Goal: Task Accomplishment & Management: Understand process/instructions

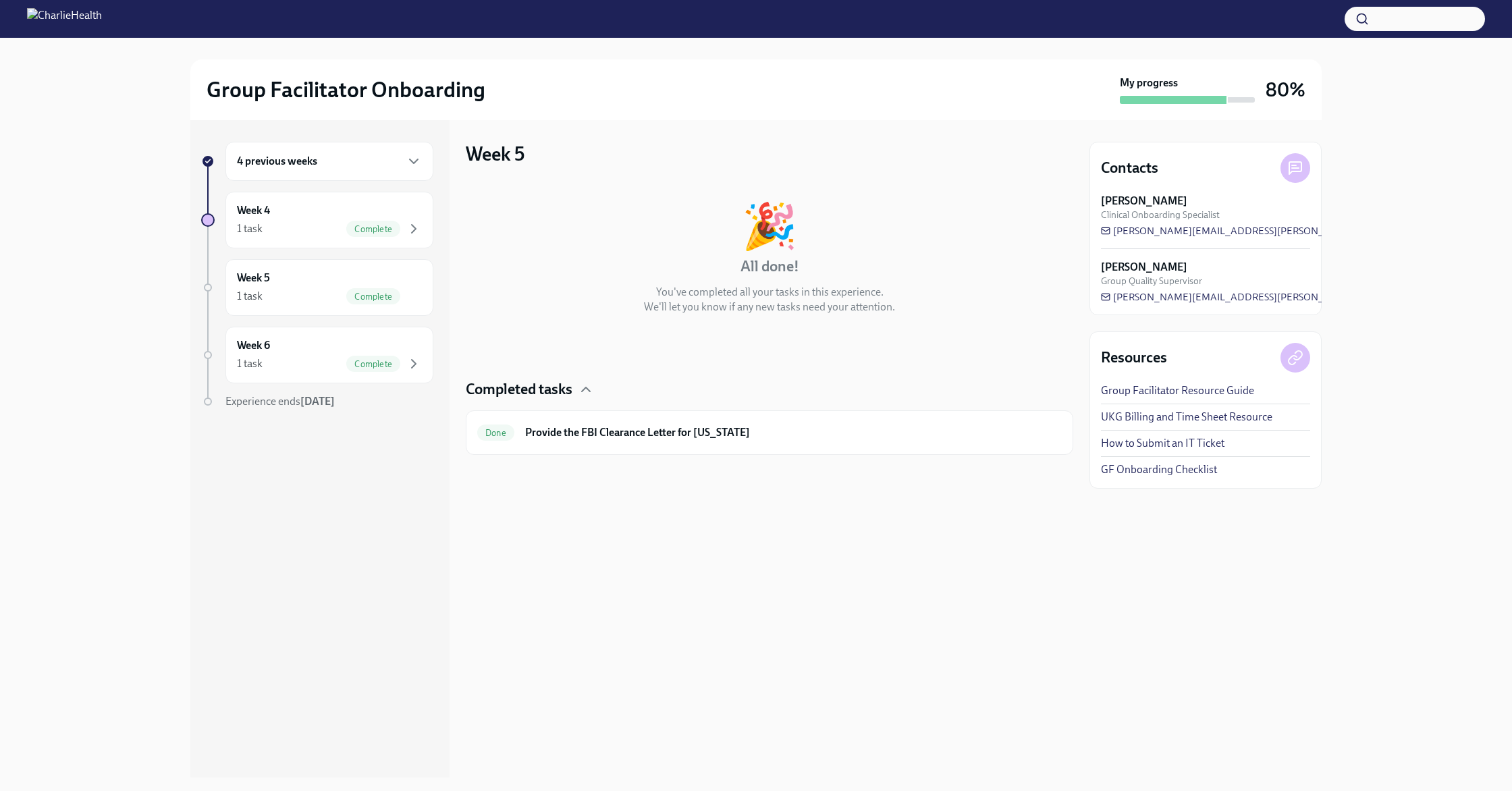
click at [330, 171] on div "4 previous weeks" at bounding box center [329, 161] width 208 height 39
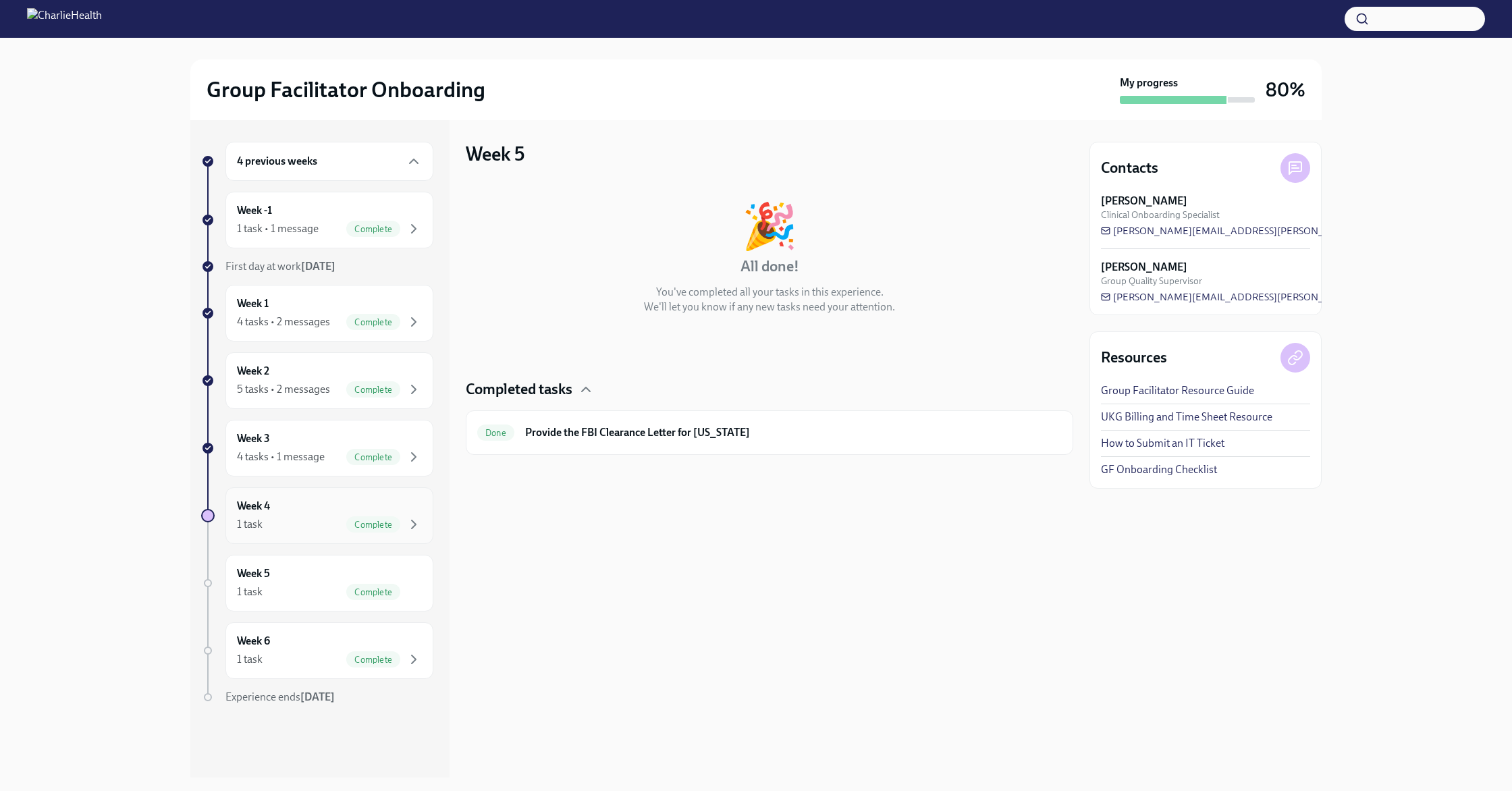
click at [335, 497] on div "Week 4 1 task Complete" at bounding box center [329, 516] width 208 height 57
click at [354, 158] on div "4 previous weeks" at bounding box center [329, 161] width 185 height 16
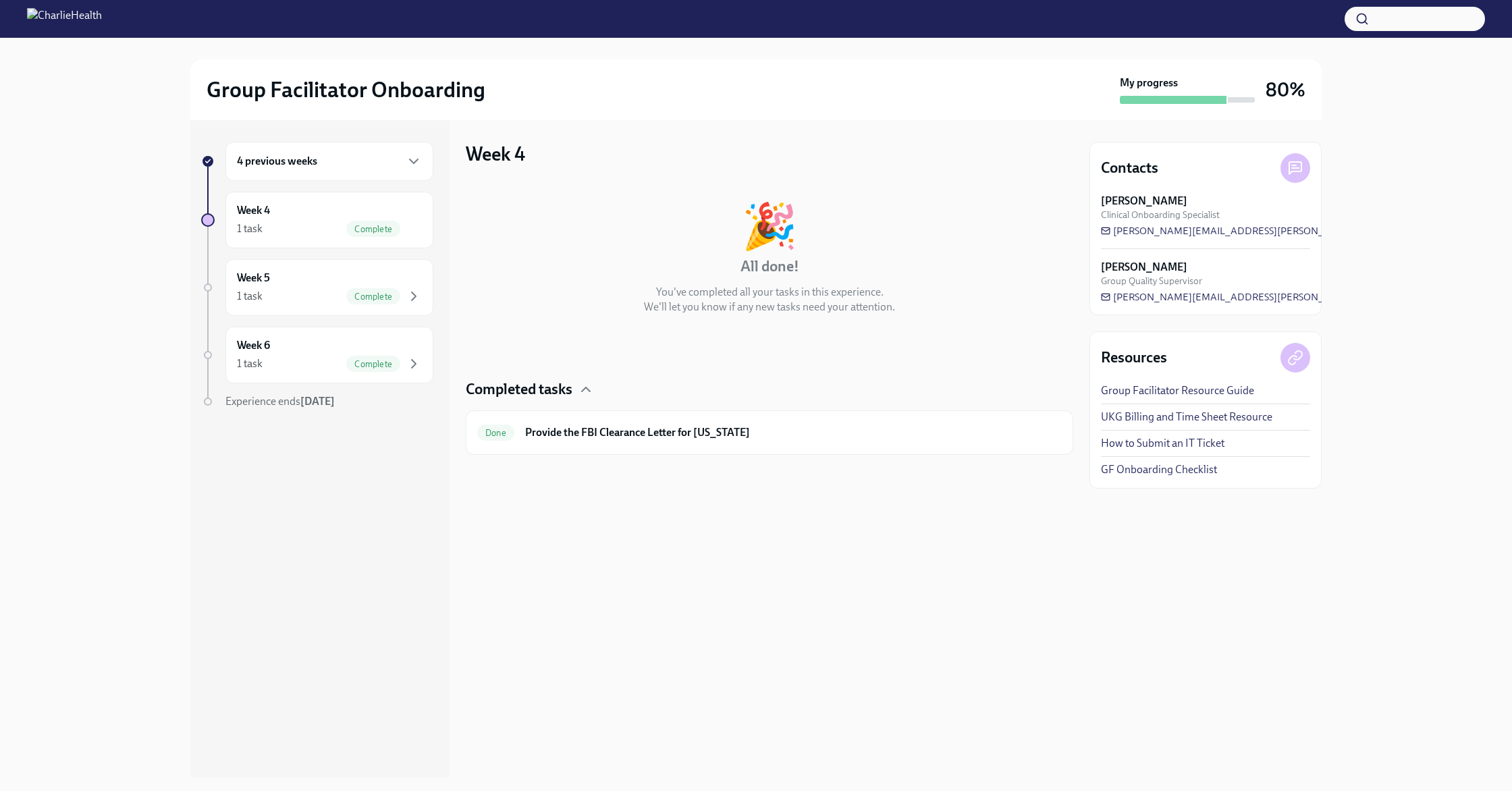
click at [354, 158] on div "4 previous weeks" at bounding box center [329, 161] width 185 height 16
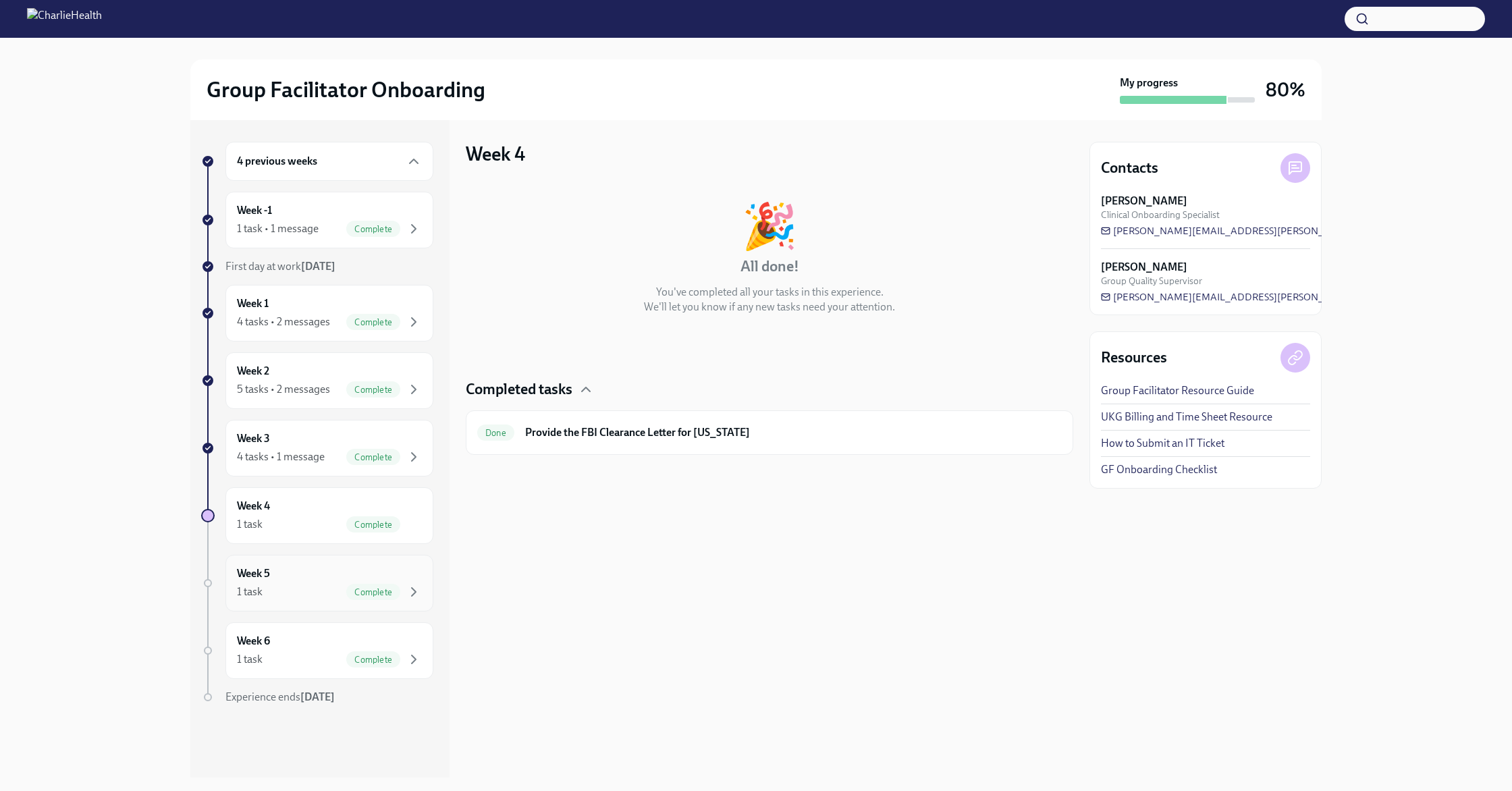
click at [281, 601] on div "Week 5 1 task Complete" at bounding box center [329, 583] width 208 height 57
click at [328, 654] on div "1 task Complete" at bounding box center [329, 660] width 185 height 16
click at [558, 425] on h6 "Provide the FBI Clearance Letter for [US_STATE]" at bounding box center [793, 433] width 536 height 15
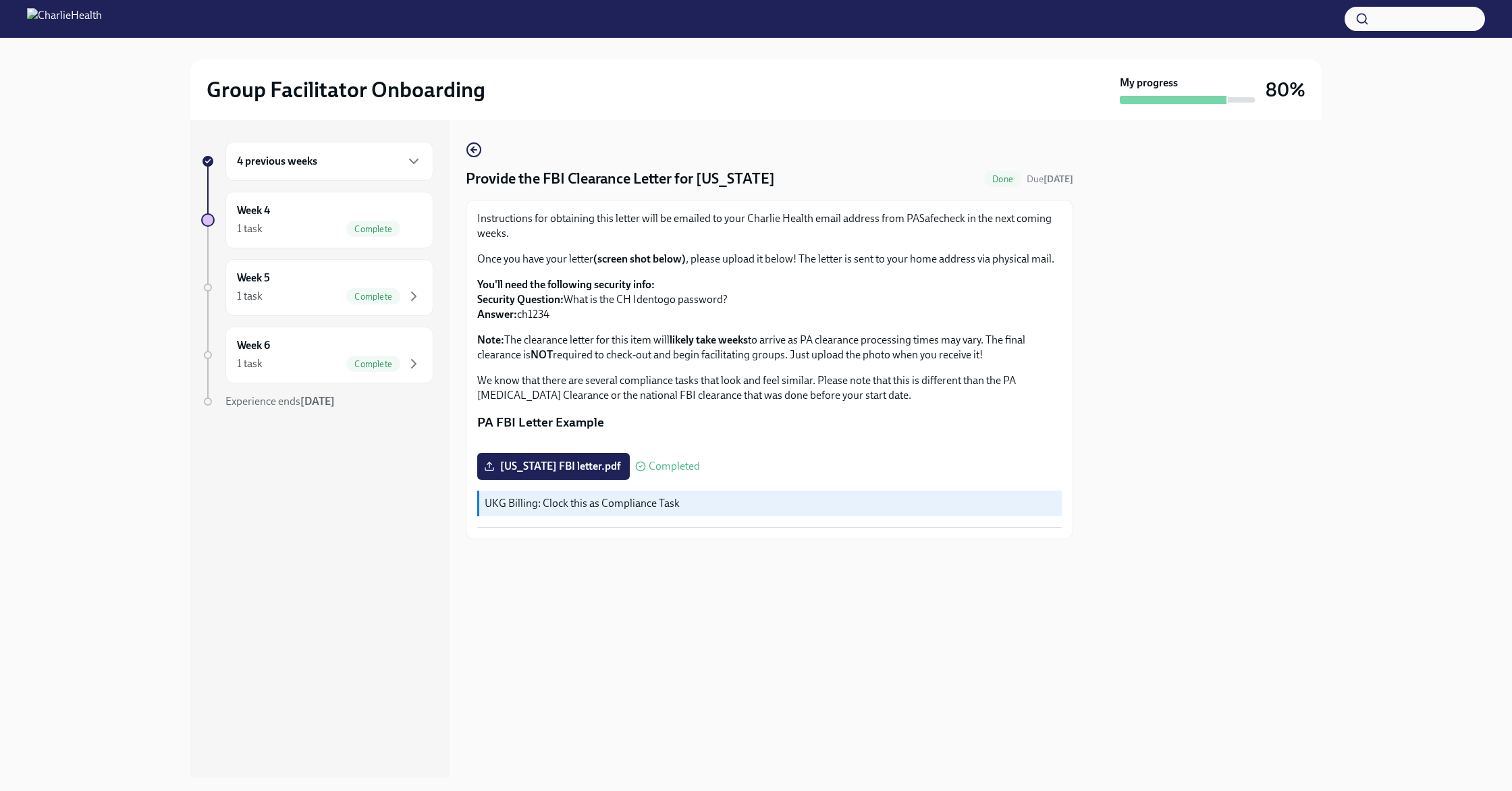
click at [305, 320] on div "4 previous weeks Week 4 1 task Complete Week 5 1 task Complete Week 6 1 task Co…" at bounding box center [317, 302] width 232 height 321
click at [314, 224] on div "1 task Complete" at bounding box center [329, 229] width 185 height 16
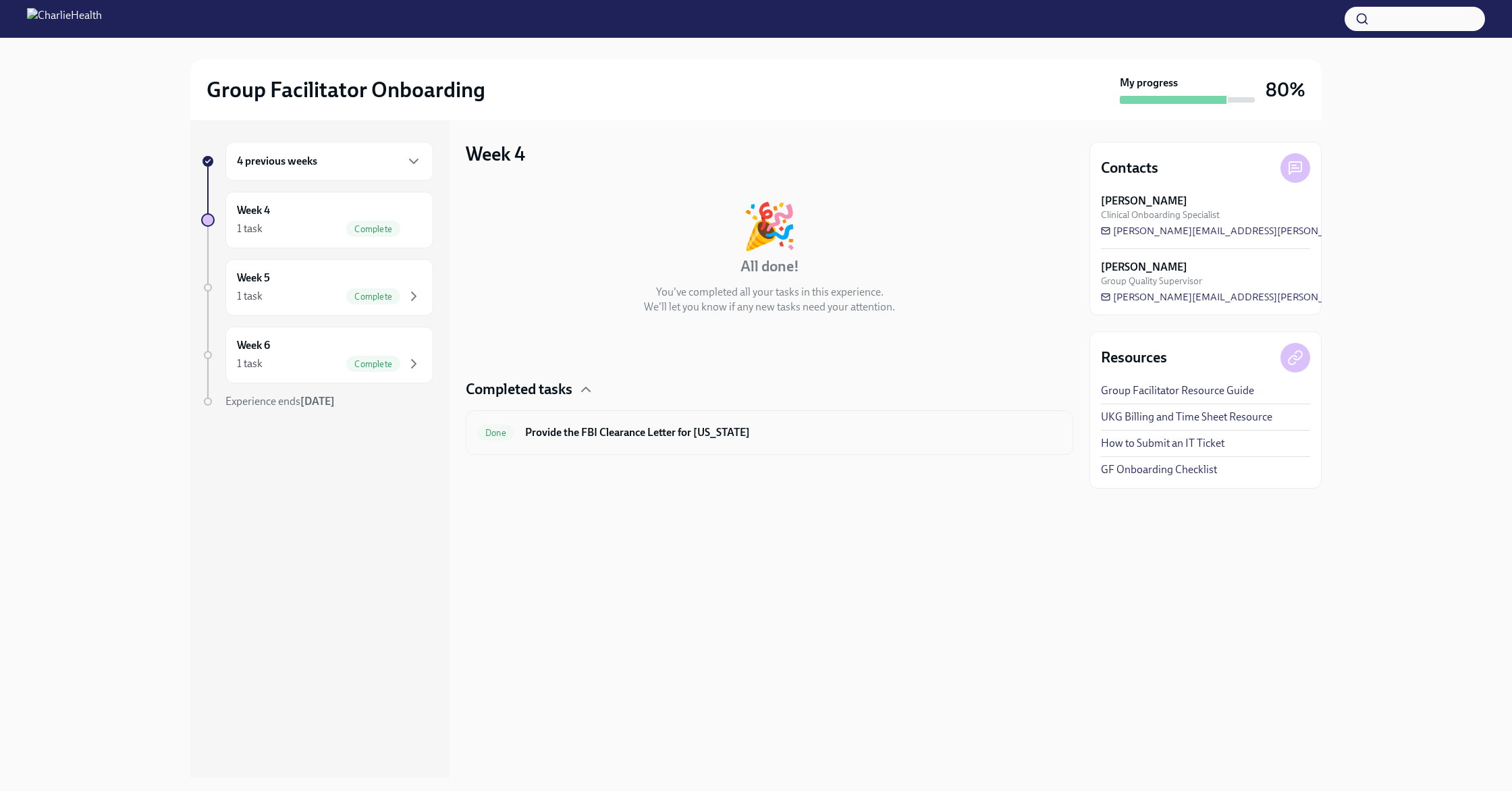
click at [627, 443] on div "Done Provide the FBI Clearance Letter for [US_STATE]" at bounding box center [769, 433] width 585 height 22
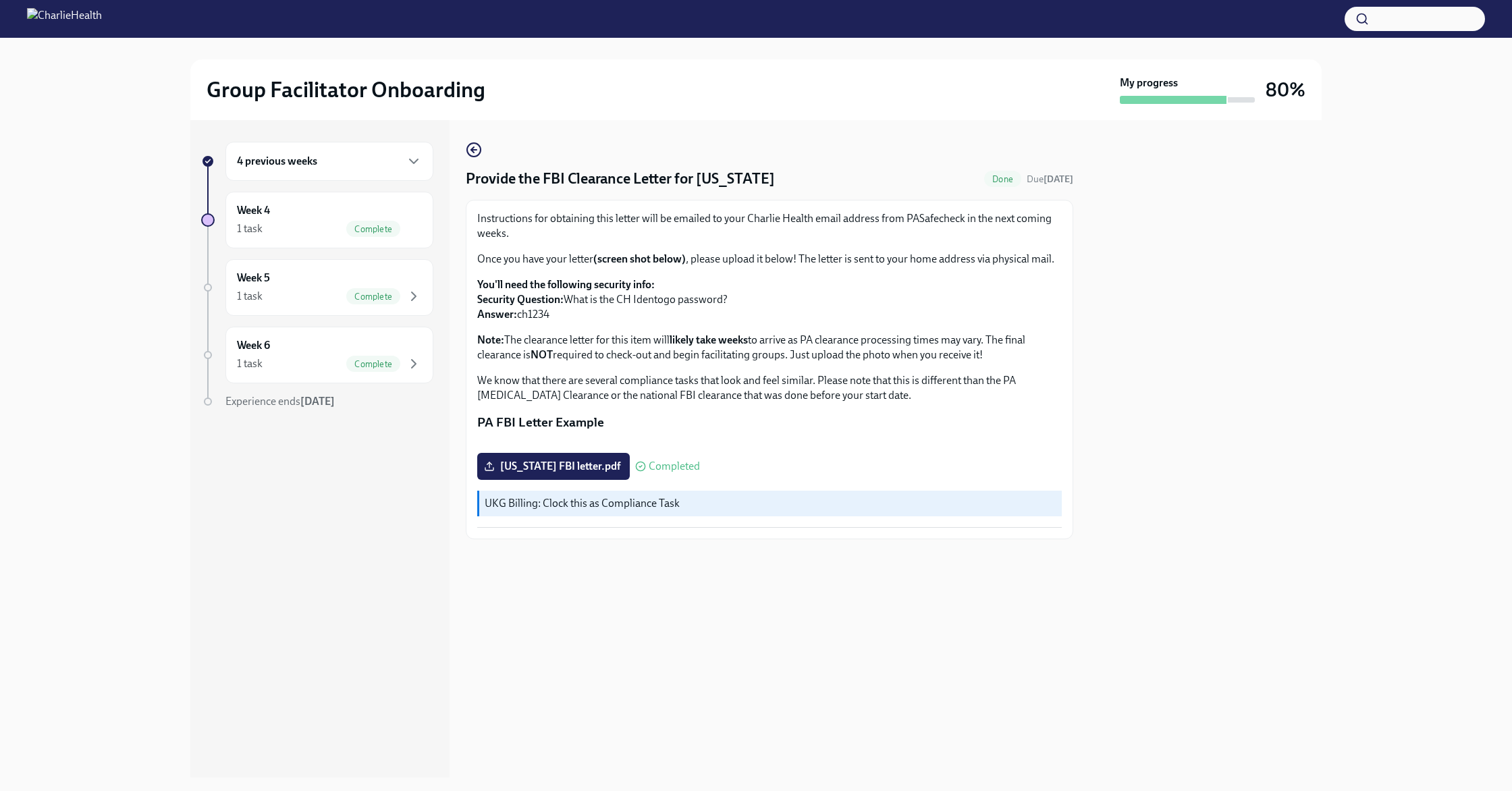
click at [293, 169] on div "4 previous weeks" at bounding box center [329, 161] width 208 height 39
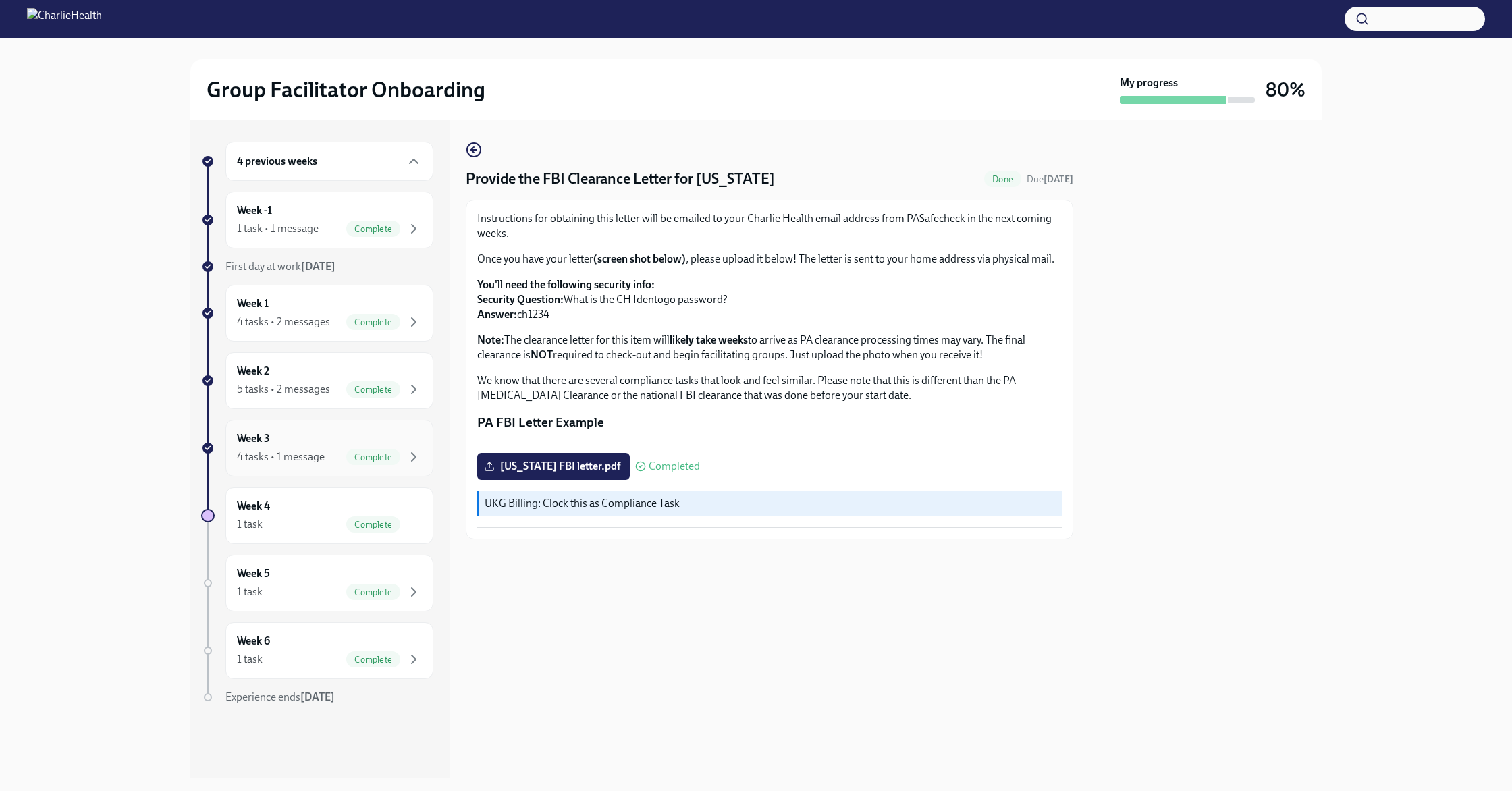
click at [309, 438] on div "Week 3 4 tasks • 1 message Complete" at bounding box center [329, 448] width 185 height 34
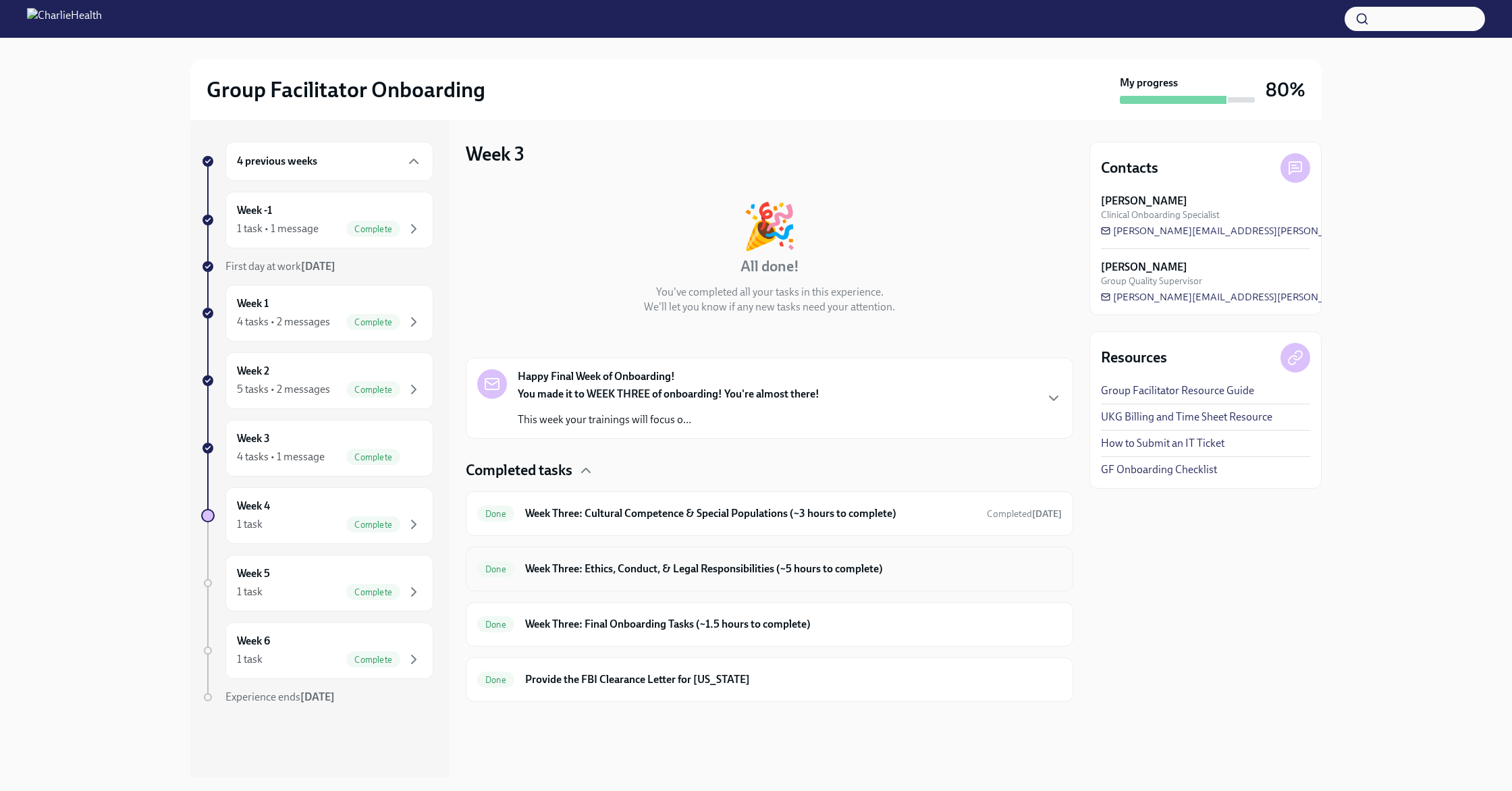
click at [617, 574] on h6 "Week Three: Ethics, Conduct, & Legal Responsibilities (~5 hours to complete)" at bounding box center [793, 569] width 536 height 15
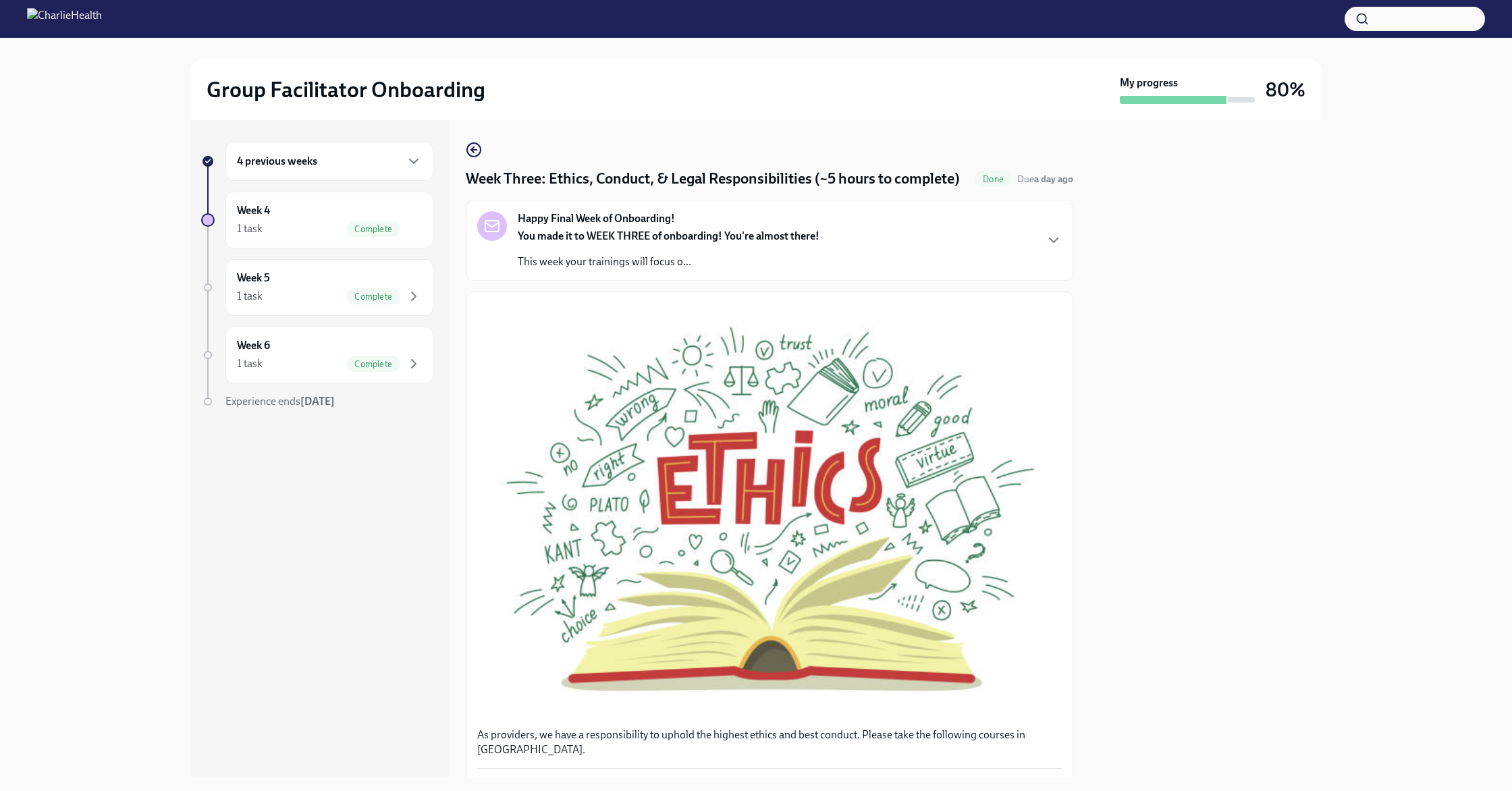
scroll to position [1, 0]
click at [477, 150] on icon "button" at bounding box center [474, 149] width 16 height 16
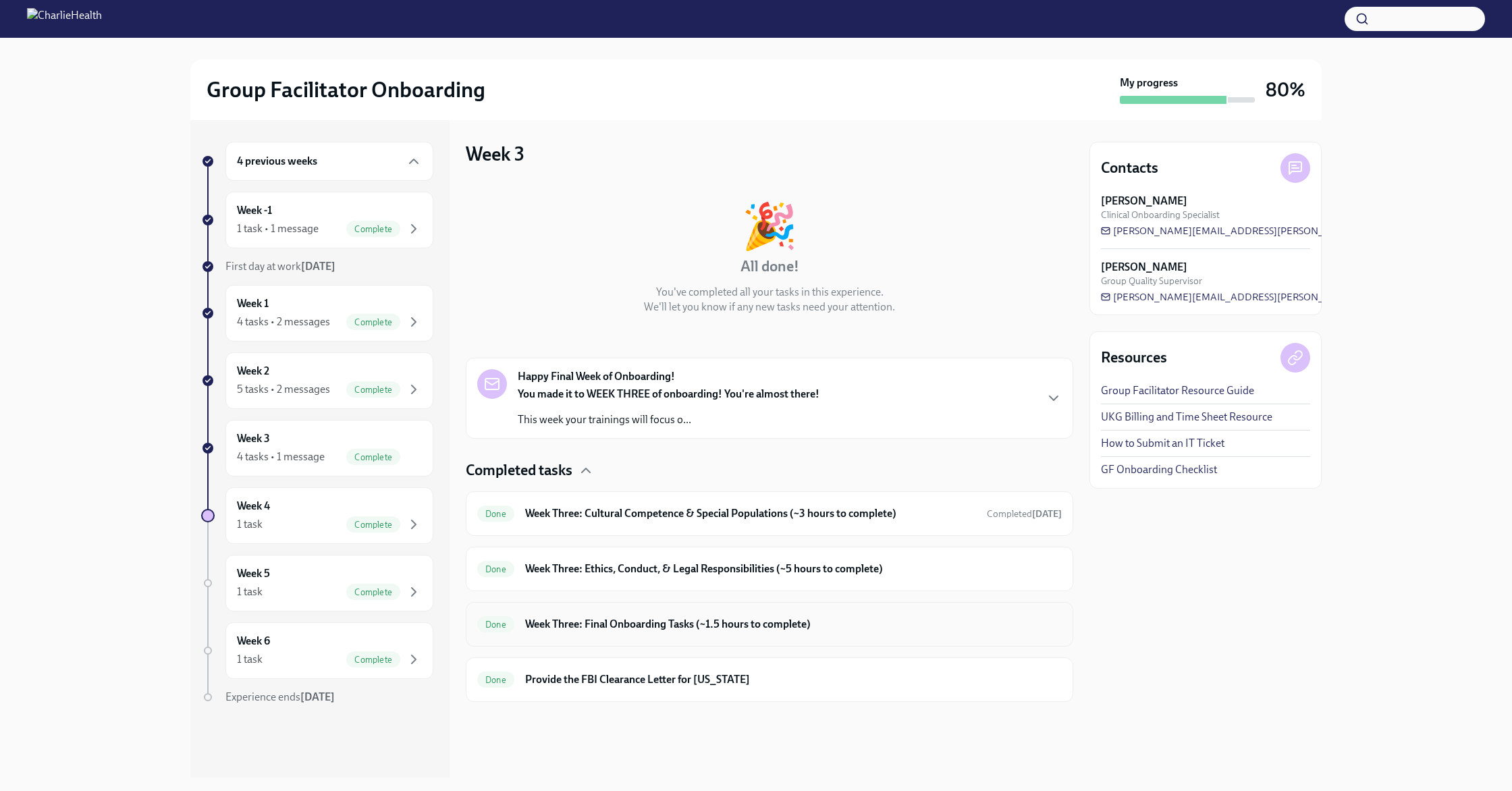
click at [655, 617] on h6 "Week Three: Final Onboarding Tasks (~1.5 hours to complete)" at bounding box center [793, 625] width 536 height 15
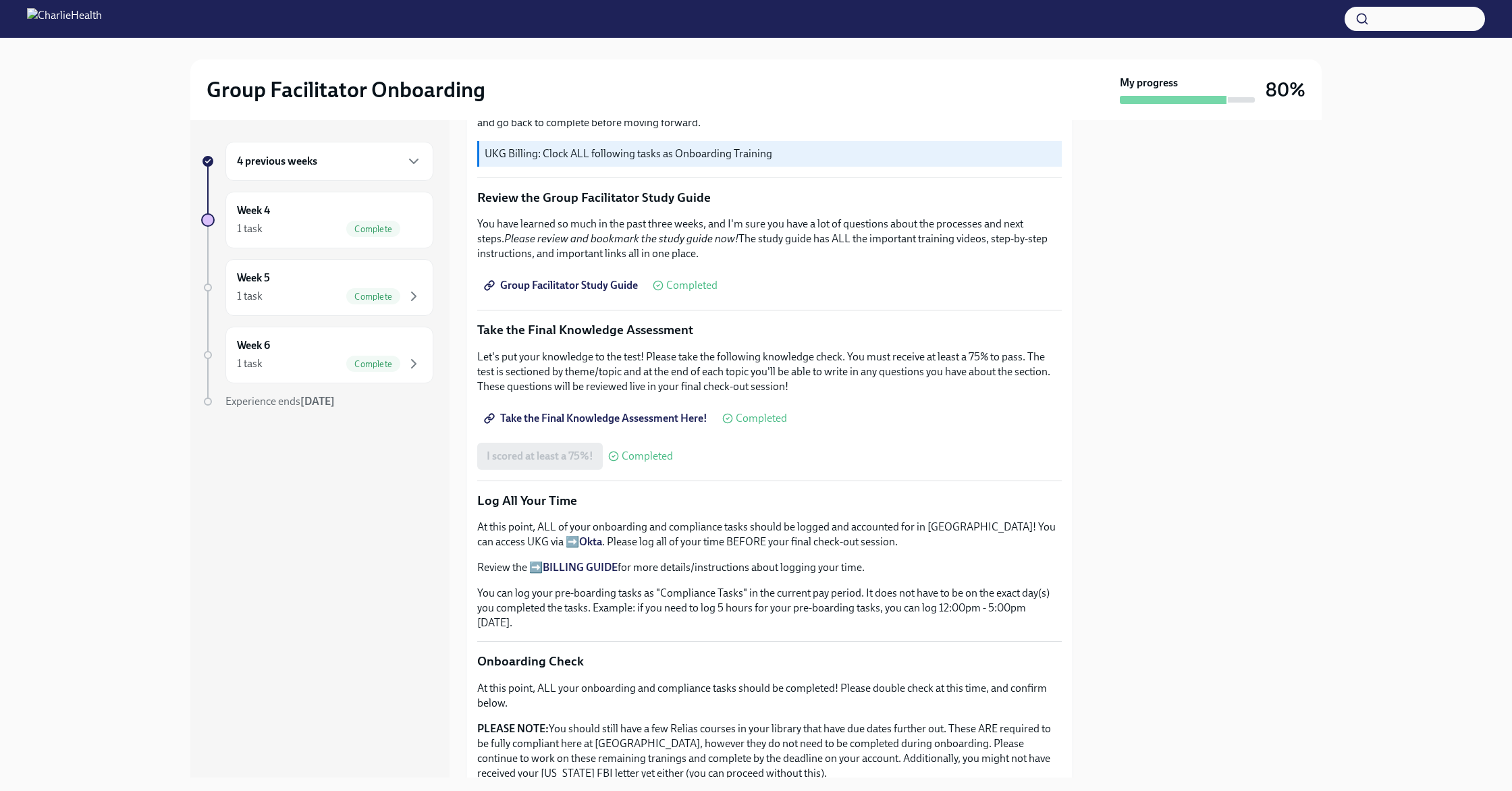
scroll to position [803, 0]
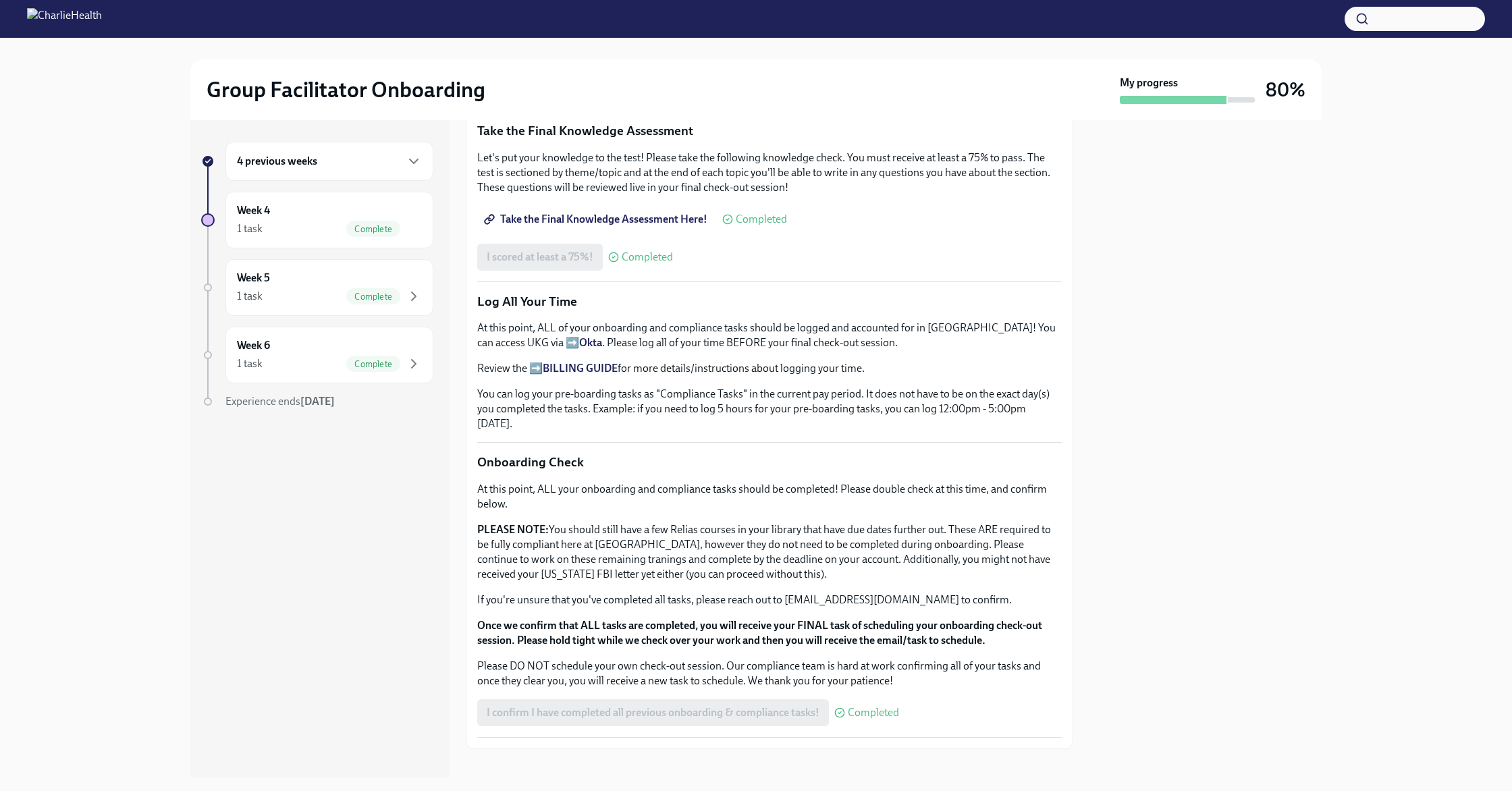
click at [1257, 99] on div "My progress 80%" at bounding box center [1213, 90] width 185 height 28
